Goal: Find specific page/section: Find specific page/section

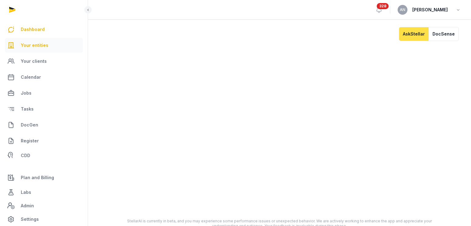
click at [35, 45] on span "Your entities" at bounding box center [35, 45] width 28 height 7
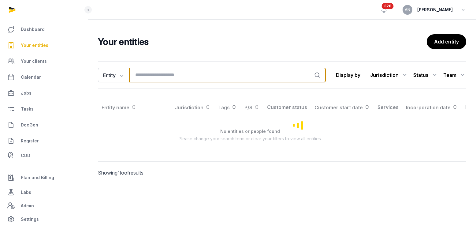
click at [134, 74] on input "search" at bounding box center [227, 75] width 197 height 15
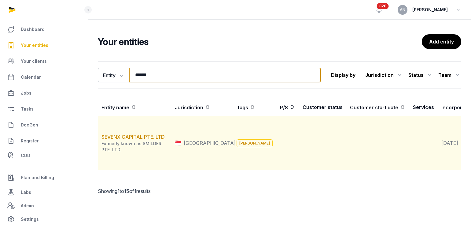
type input "******"
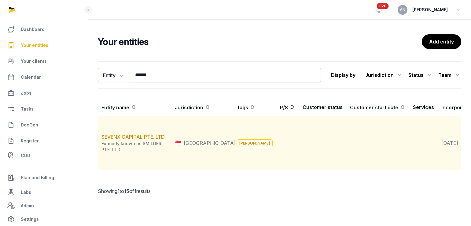
click at [118, 146] on td "SEVENX CAPITAL PTE. LTD. Formerly known as SMILDER PTE. LTD." at bounding box center [134, 143] width 73 height 54
click at [117, 140] on link "SEVENX CAPITAL PTE. LTD." at bounding box center [133, 137] width 64 height 6
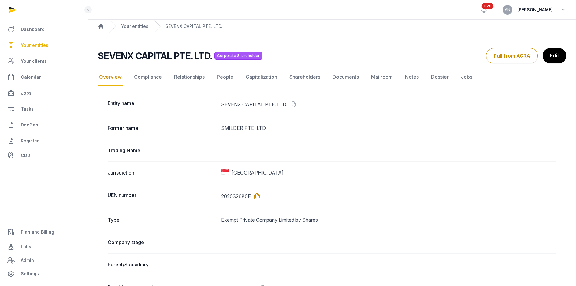
click at [256, 196] on icon at bounding box center [256, 196] width 10 height 10
click at [256, 193] on icon at bounding box center [256, 196] width 10 height 10
click at [35, 127] on span "DocGen" at bounding box center [29, 124] width 17 height 7
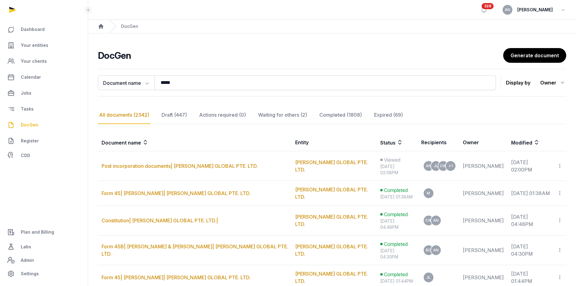
click at [242, 58] on h2 "DocGen" at bounding box center [300, 55] width 405 height 11
click at [30, 48] on span "Your entities" at bounding box center [35, 45] width 28 height 7
